Goal: Information Seeking & Learning: Learn about a topic

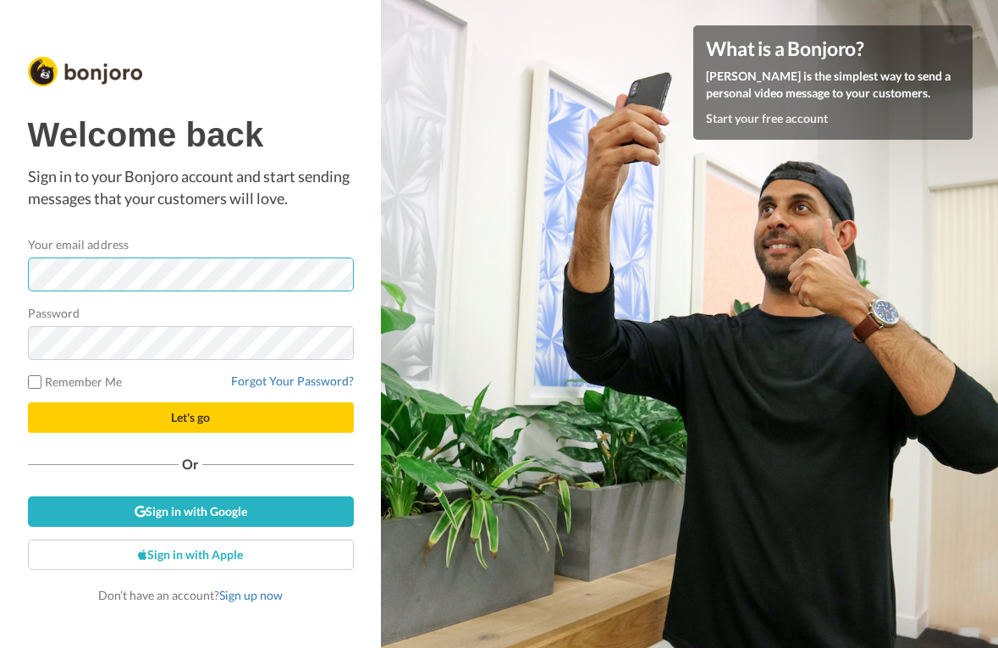
click at [998, 270] on com-1password-button at bounding box center [998, 324] width 0 height 648
click at [28, 291] on nordpass-icon at bounding box center [28, 291] width 0 height 0
click at [998, 274] on com-1password-button at bounding box center [998, 324] width 0 height 648
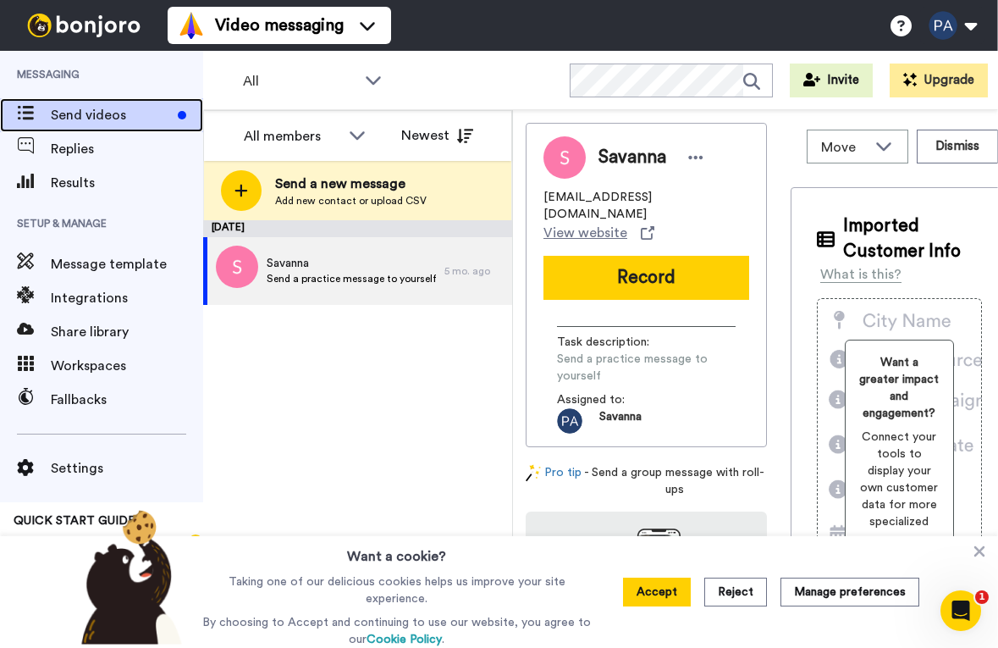
click at [99, 119] on span "Send videos" at bounding box center [111, 115] width 120 height 20
click at [84, 23] on img at bounding box center [83, 26] width 127 height 24
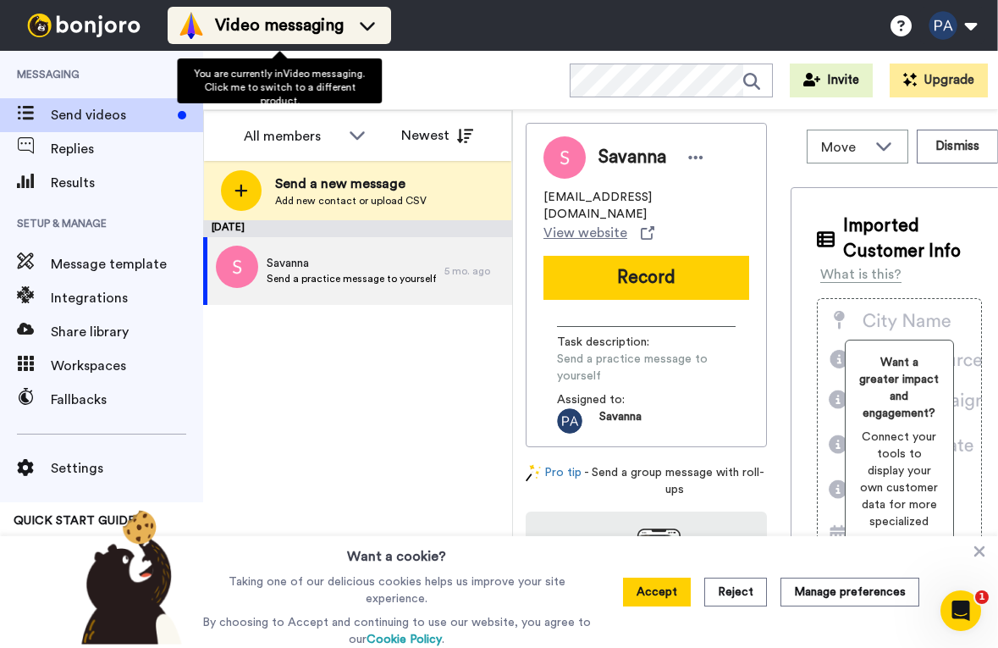
click at [226, 32] on span "Video messaging" at bounding box center [279, 26] width 129 height 24
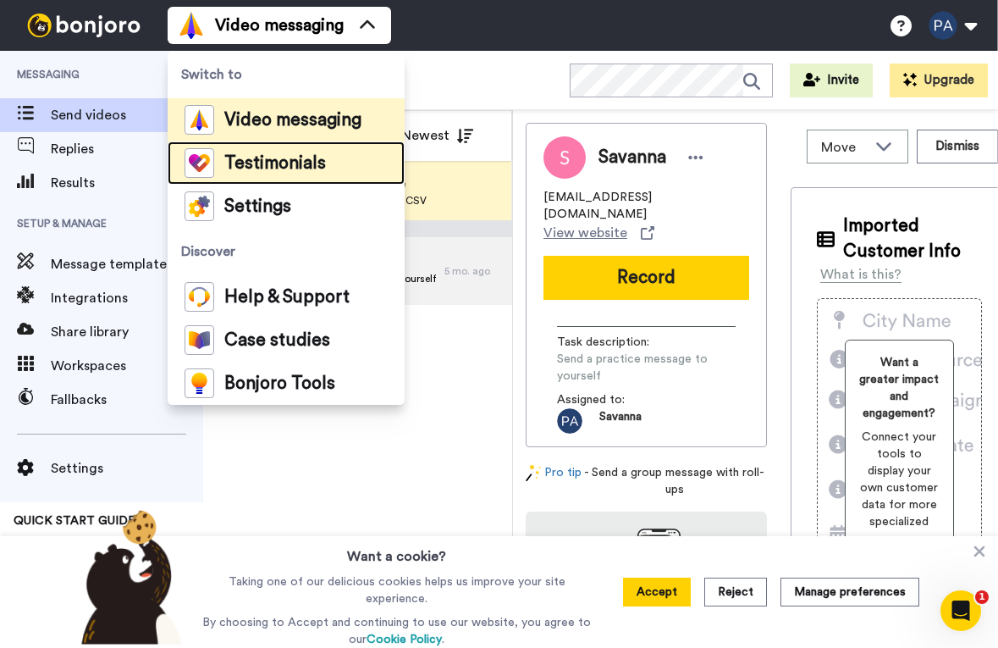
click at [242, 161] on span "Testimonials" at bounding box center [275, 163] width 102 height 17
